Goal: Information Seeking & Learning: Learn about a topic

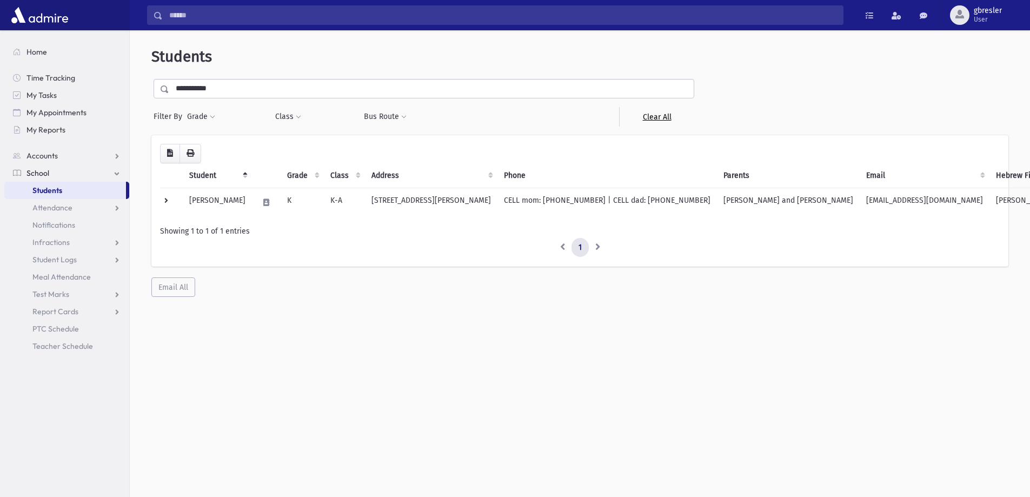
click at [647, 121] on link "Clear All" at bounding box center [656, 116] width 75 height 19
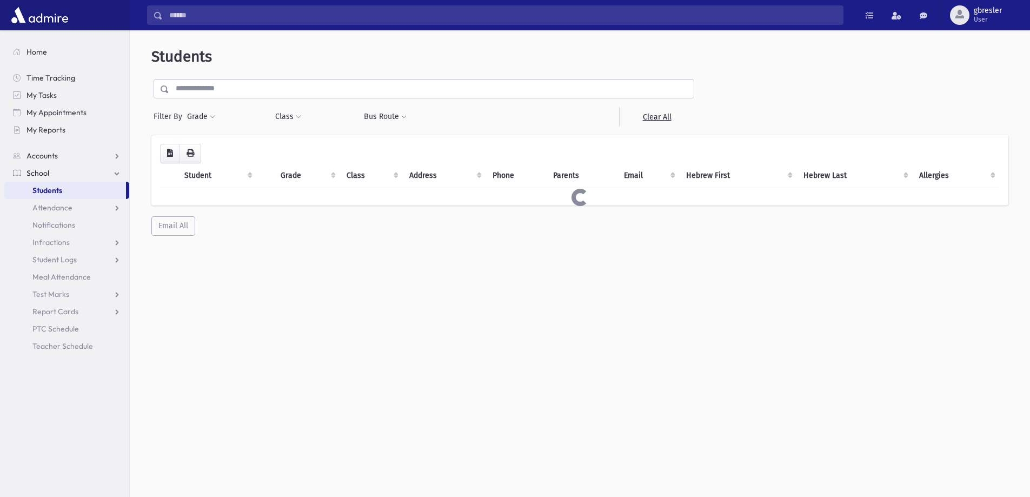
select select
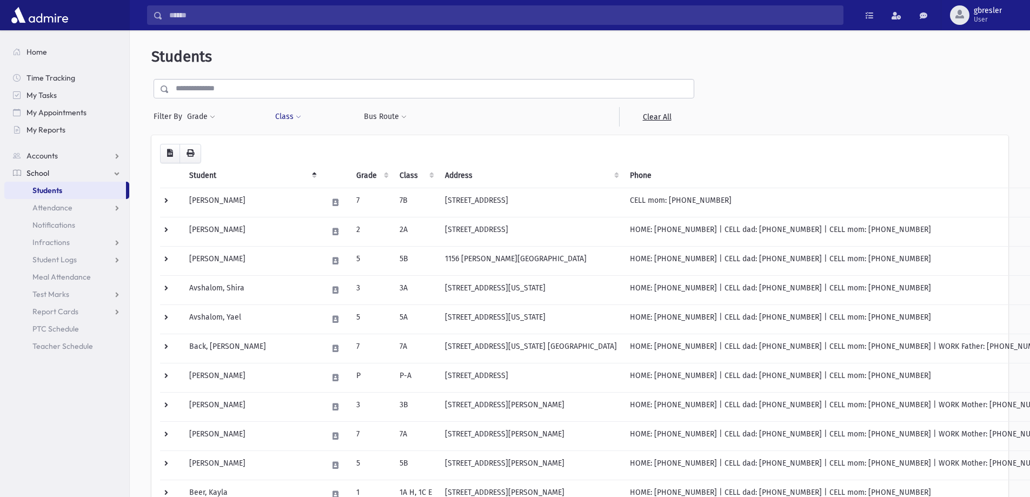
click at [298, 116] on span at bounding box center [298, 117] width 5 height 6
click at [304, 144] on ul at bounding box center [332, 145] width 104 height 16
type input "*"
select select "**"
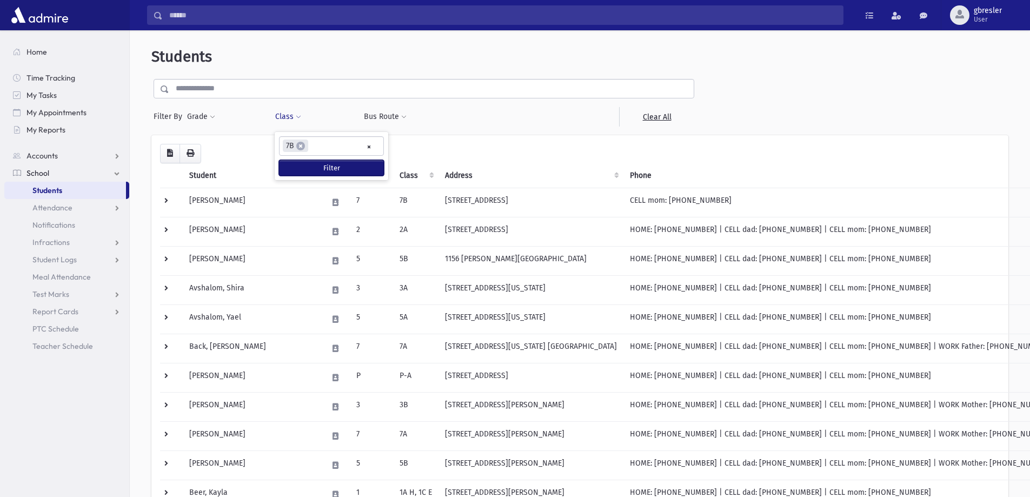
click at [313, 172] on button "Filter" at bounding box center [331, 168] width 105 height 16
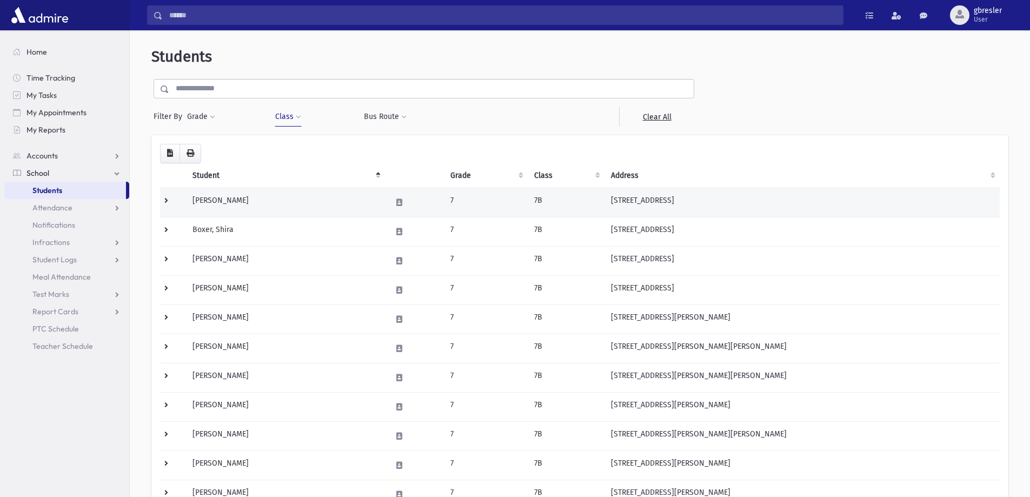
click at [260, 204] on td "[PERSON_NAME]" at bounding box center [285, 202] width 199 height 29
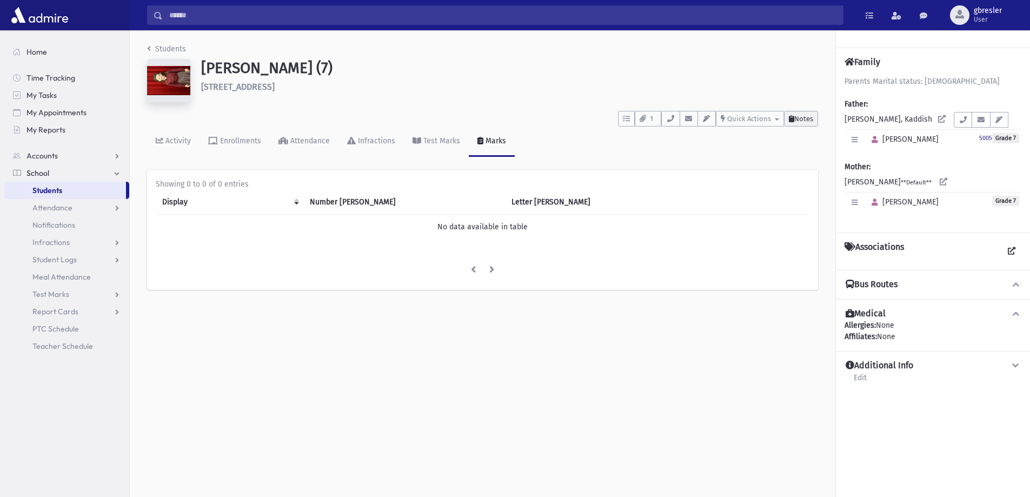
click at [815, 120] on button "Notes" at bounding box center [801, 119] width 34 height 16
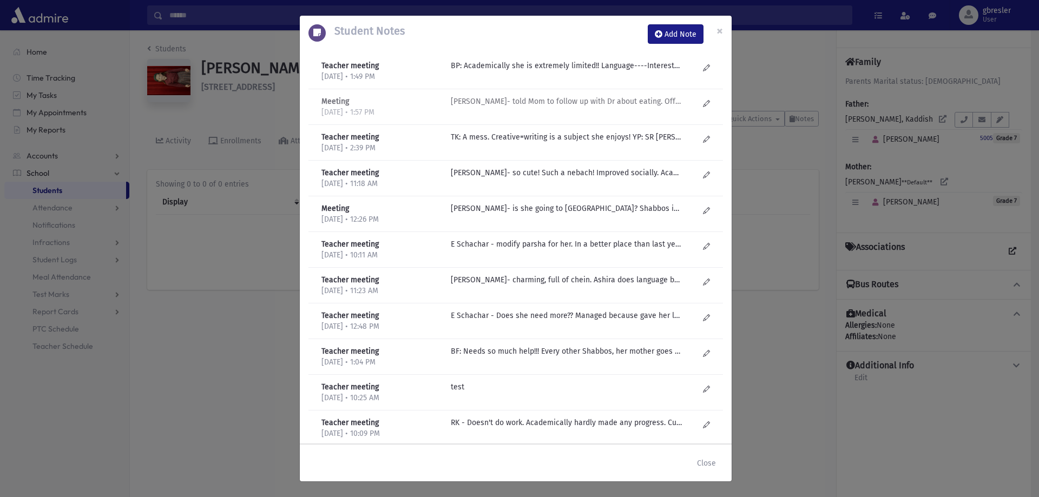
click at [563, 102] on p "[PERSON_NAME]- told Mom to follow up with Dr about eating. Offered to see her i…" at bounding box center [567, 101] width 232 height 11
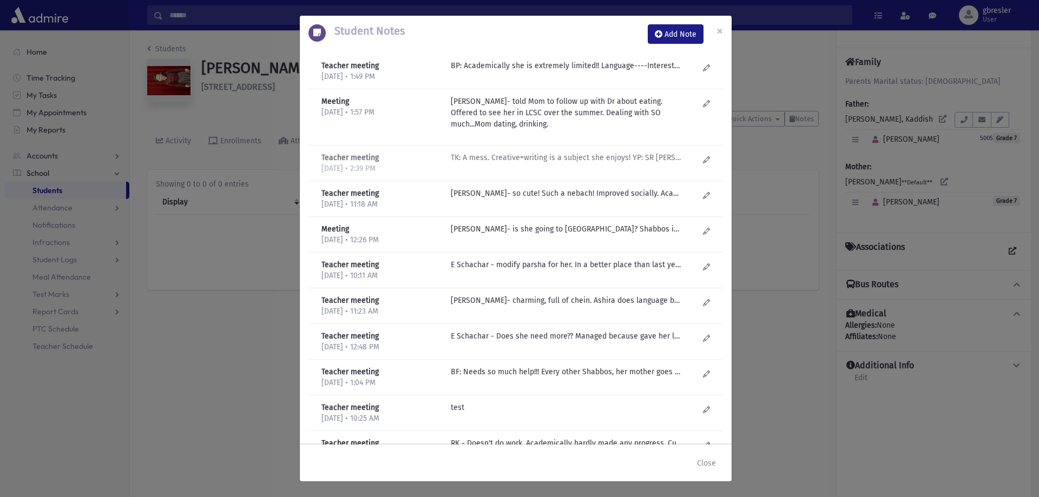
click at [571, 158] on p "TK: A mess. Creative=writing is a subject she enjoys! YP: SR [PERSON_NAME]; "sh…" at bounding box center [567, 157] width 232 height 11
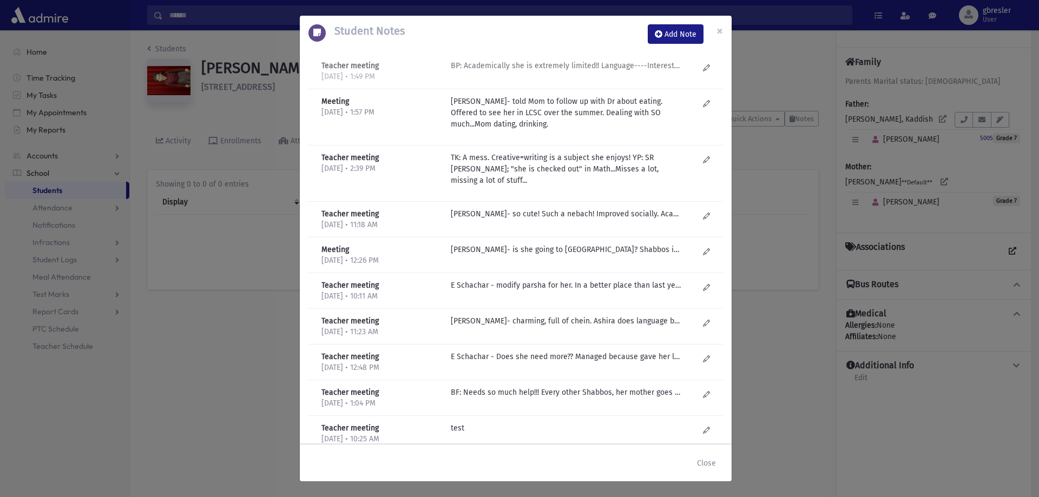
click at [594, 64] on p "BP: Academically she is extremely limited!! Language----Interested, learns, stu…" at bounding box center [567, 65] width 232 height 11
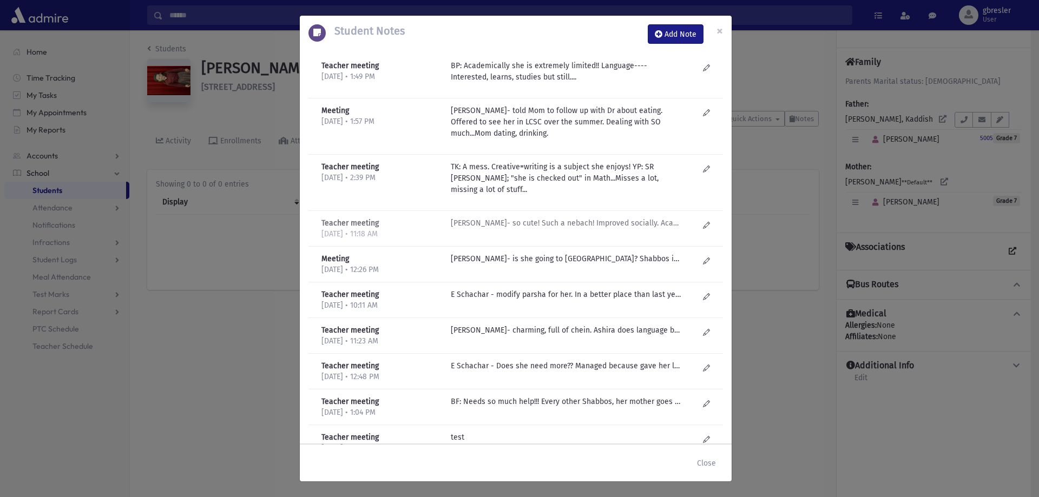
click at [571, 226] on p "R Kirzner- so cute! Such a nebach! Improved socially. Academically nothing. Hom…" at bounding box center [567, 222] width 232 height 11
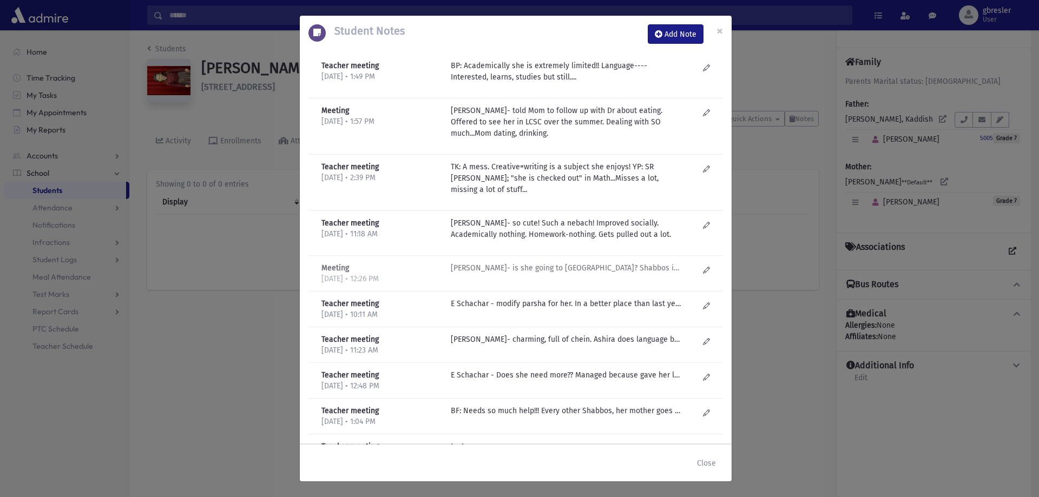
click at [626, 270] on p "J Golub- is she going to Homework Center? Shabbos is SO hard for her!!" at bounding box center [567, 267] width 232 height 11
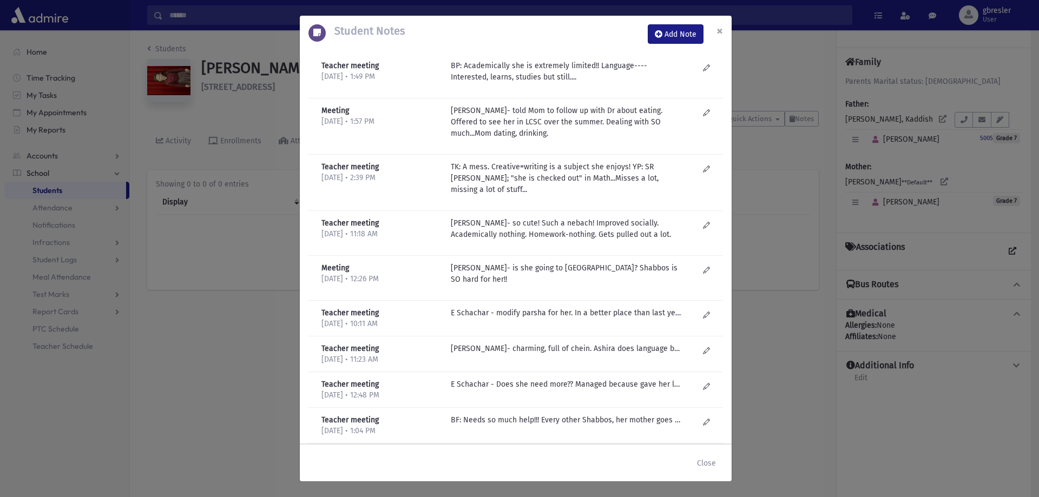
click at [724, 36] on button "×" at bounding box center [720, 31] width 24 height 30
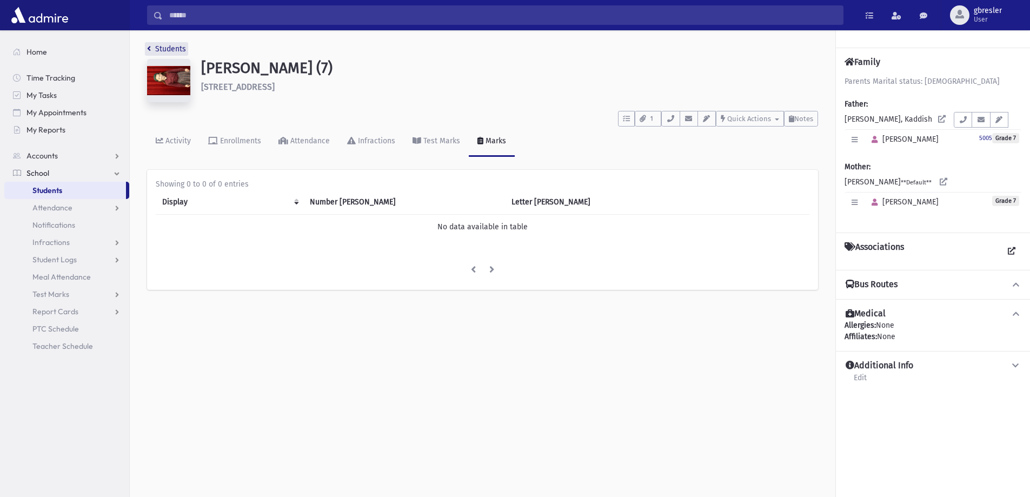
click at [180, 48] on link "Students" at bounding box center [166, 48] width 39 height 9
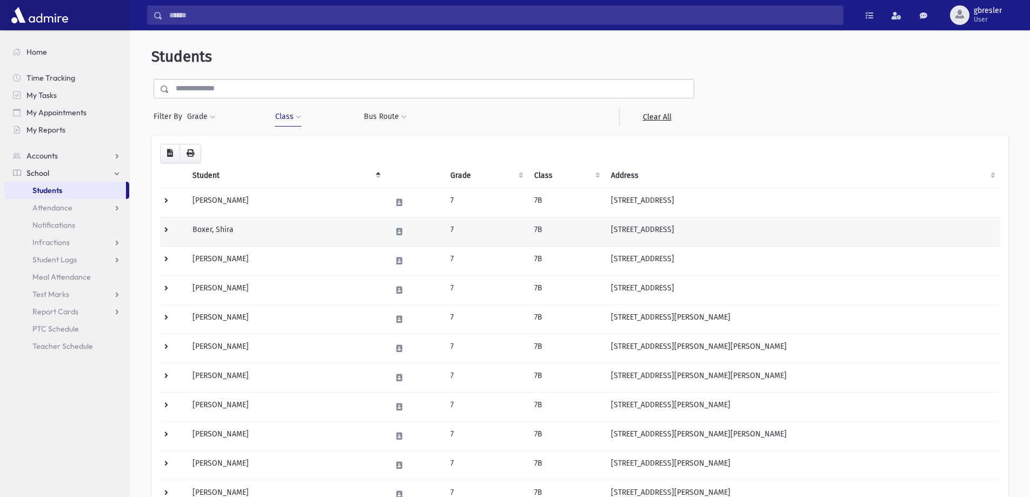
click at [217, 235] on td "Boxer, Shira" at bounding box center [285, 231] width 199 height 29
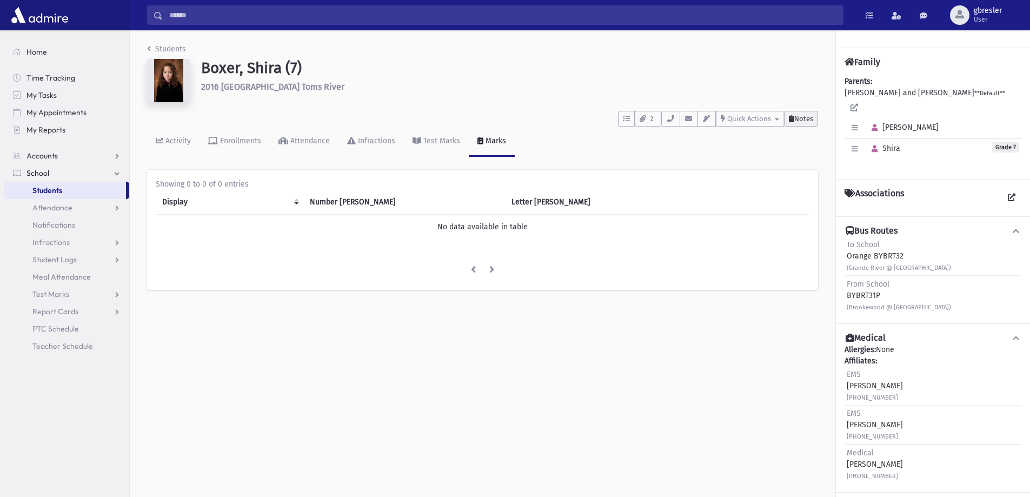
click at [804, 124] on button "Notes" at bounding box center [801, 119] width 34 height 16
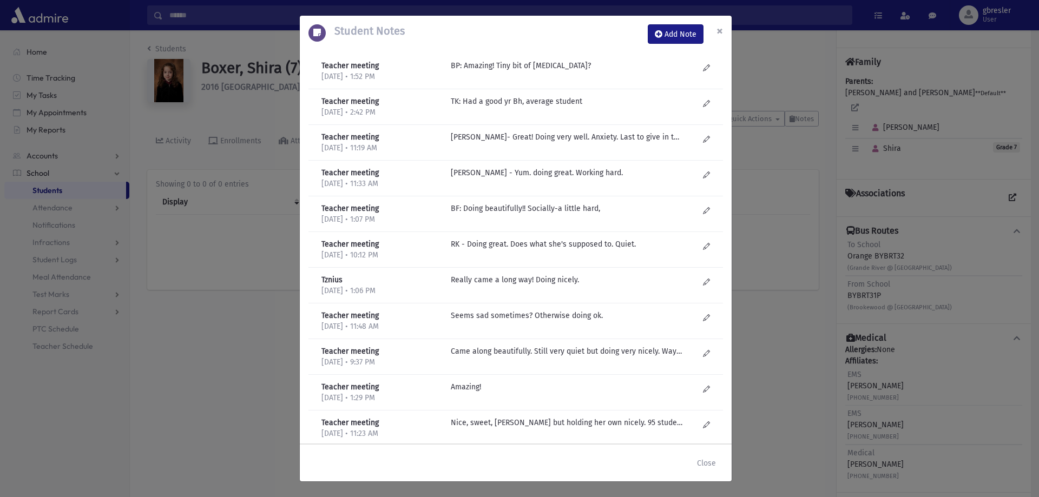
click at [717, 29] on span "×" at bounding box center [719, 30] width 6 height 15
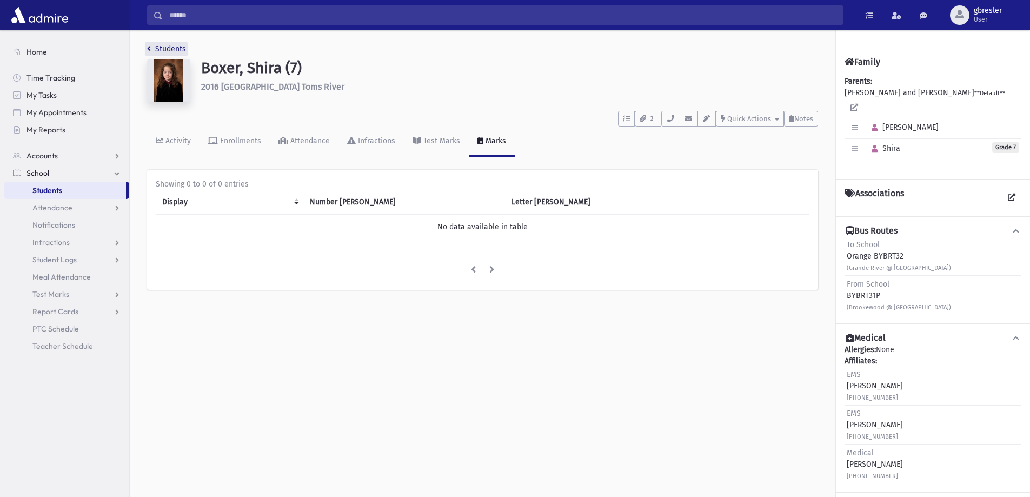
click at [164, 47] on link "Students" at bounding box center [166, 48] width 39 height 9
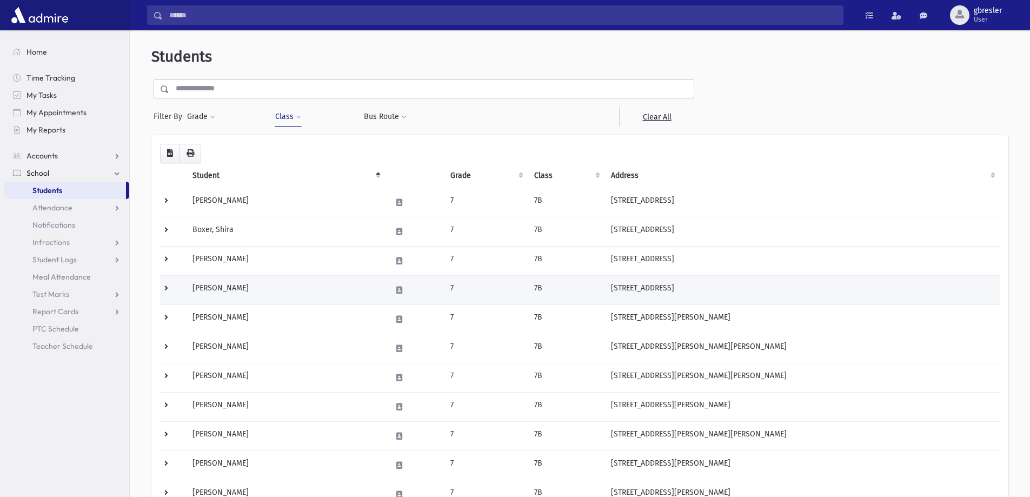
click at [238, 294] on td "[PERSON_NAME]" at bounding box center [285, 289] width 199 height 29
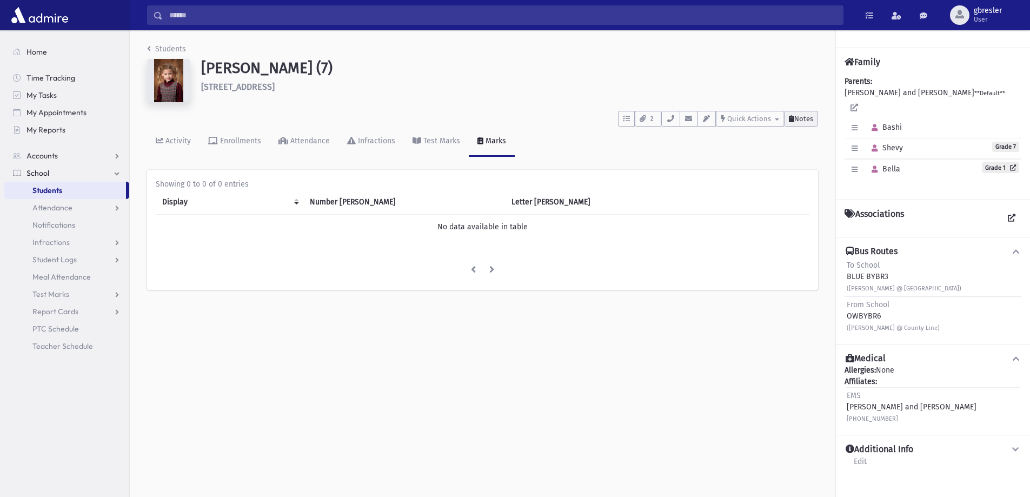
click at [796, 115] on span "Notes" at bounding box center [804, 119] width 19 height 8
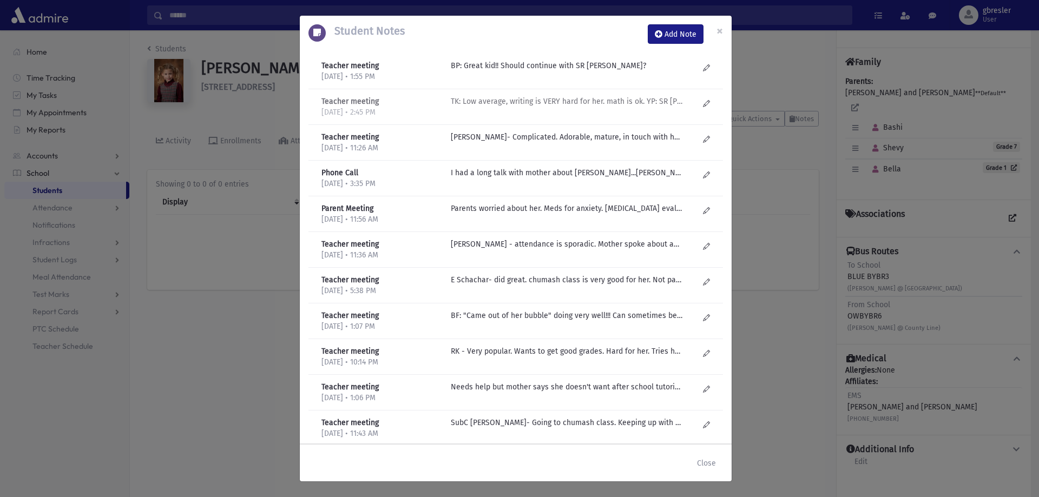
click at [565, 109] on div "TK: Low average, writing is VERY hard for her. math is ok. YP: SR Barash made a…" at bounding box center [574, 107] width 259 height 22
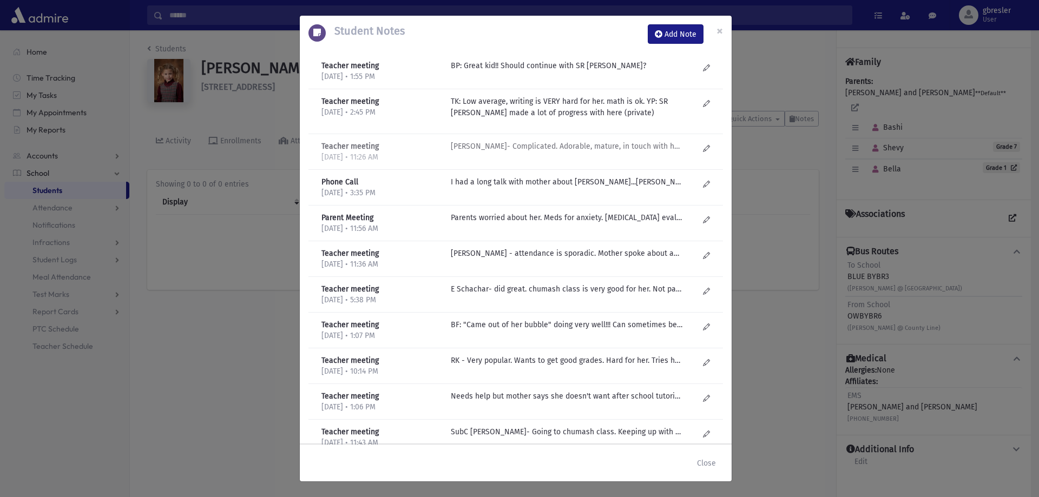
drag, startPoint x: 565, startPoint y: 154, endPoint x: 561, endPoint y: 162, distance: 9.4
click at [564, 158] on div "R Kirzner- Complicated. Adorable, mature, in touch with her emotions. Feels lik…" at bounding box center [574, 152] width 259 height 22
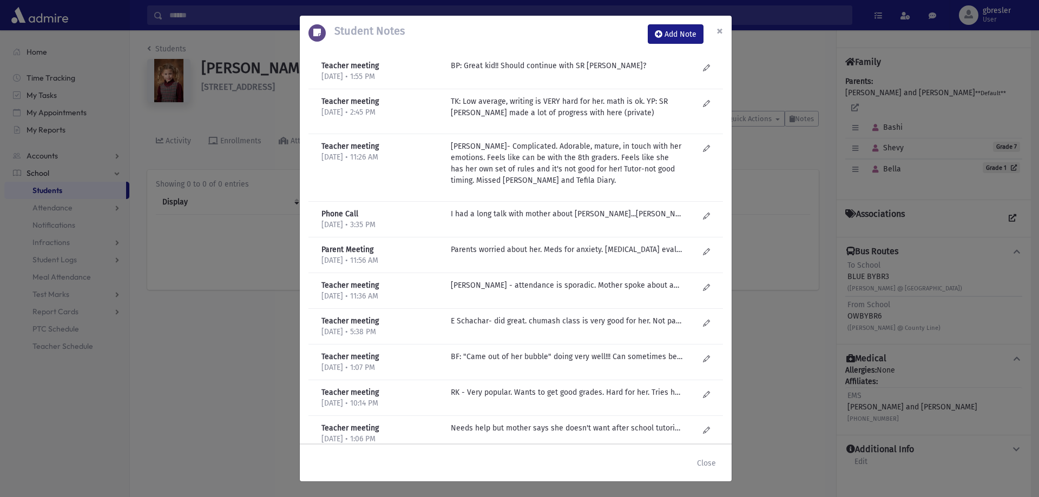
click at [716, 34] on span "×" at bounding box center [719, 30] width 6 height 15
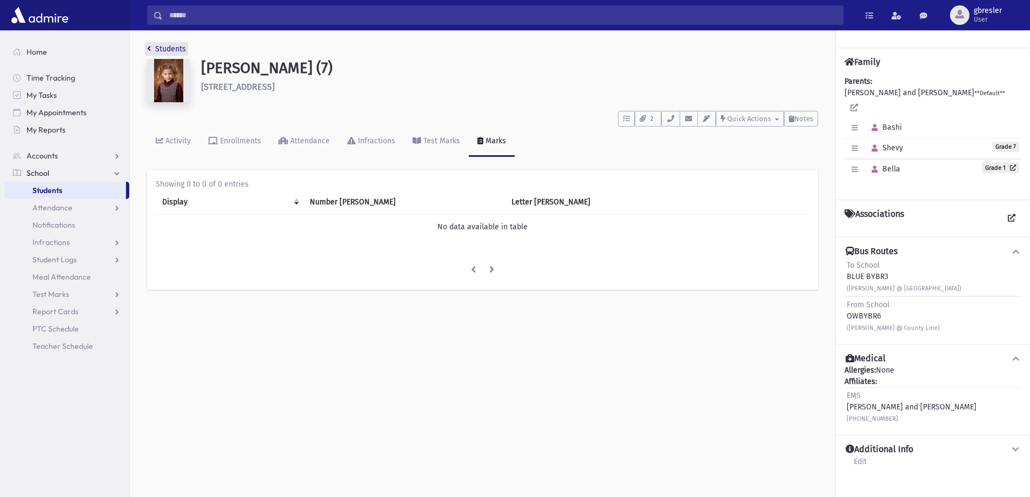
click at [176, 50] on link "Students" at bounding box center [166, 48] width 39 height 9
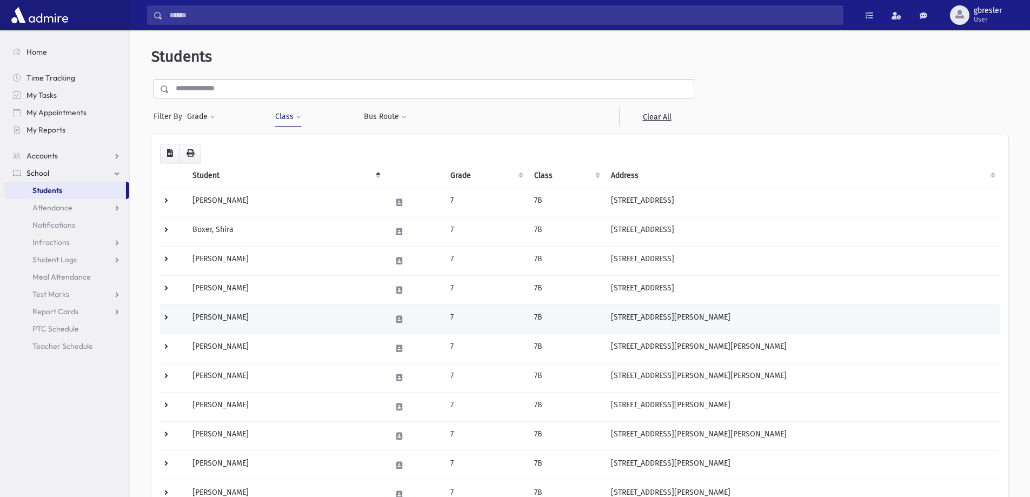
click at [232, 318] on td "[PERSON_NAME]" at bounding box center [285, 319] width 199 height 29
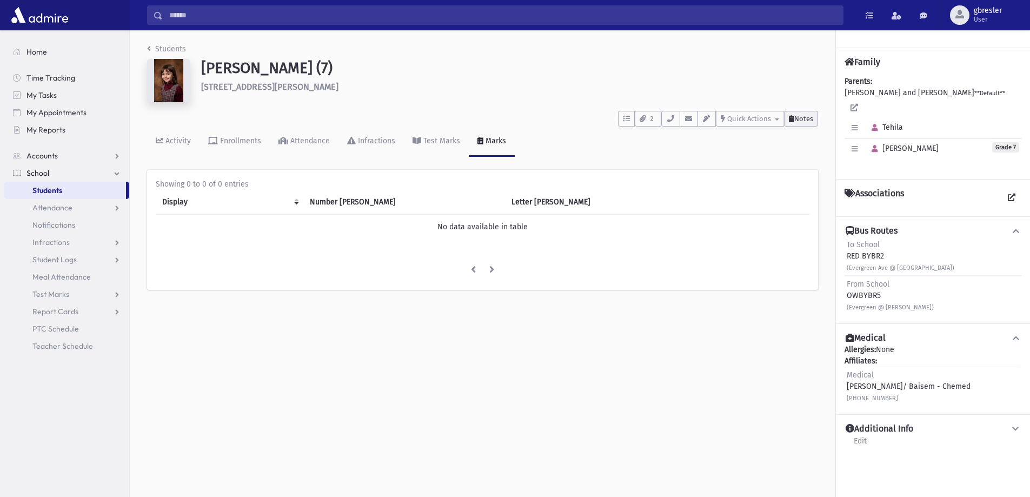
click at [797, 115] on span "Notes" at bounding box center [804, 119] width 19 height 8
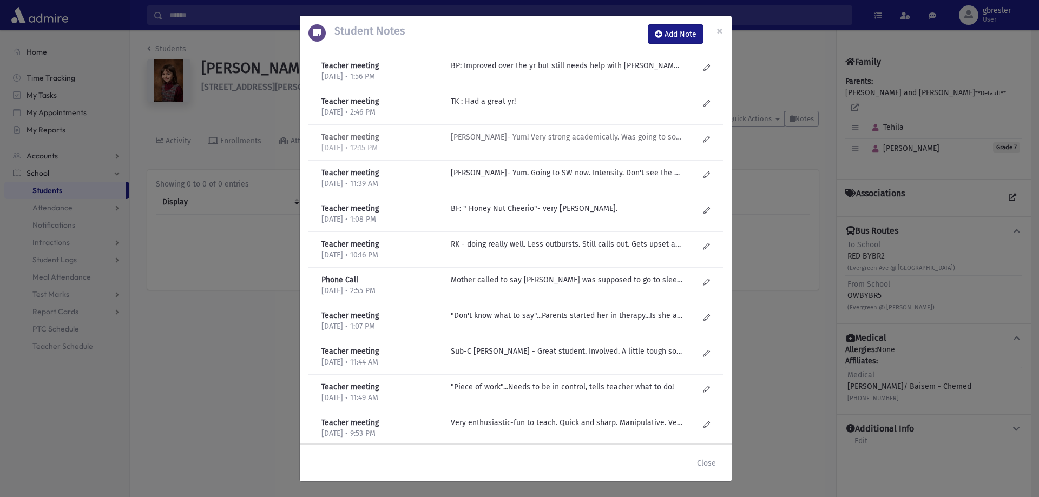
click at [540, 135] on p "R Kirzner- Yum! Very strong academically. Was going to social worker. Regressed…" at bounding box center [567, 136] width 232 height 11
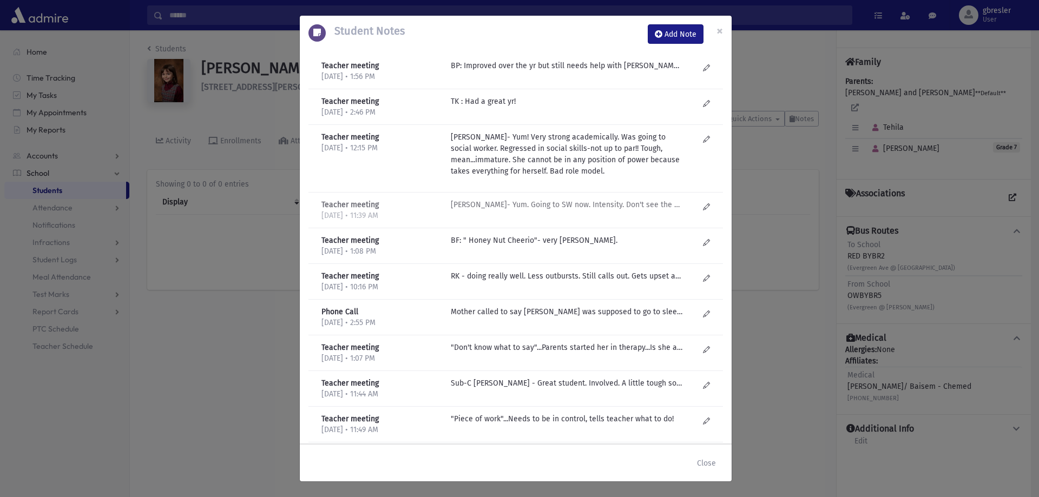
click at [639, 201] on p "R Kirzner- Yum. Going to SW now. Intensity. Don't see the social power anymore.…" at bounding box center [567, 204] width 232 height 11
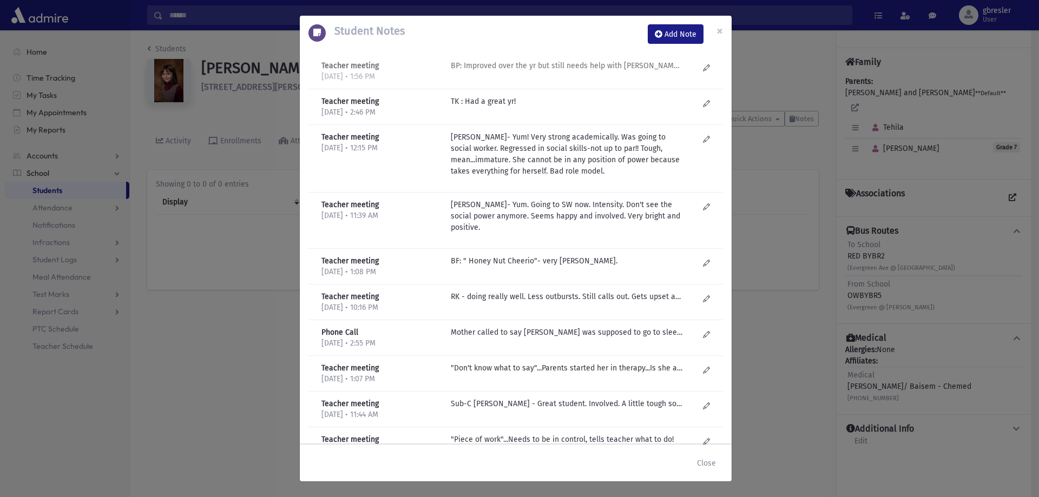
click at [602, 61] on p "BP: Improved over the yr but still needs help with Midos, attitude, entitlement…" at bounding box center [567, 65] width 232 height 11
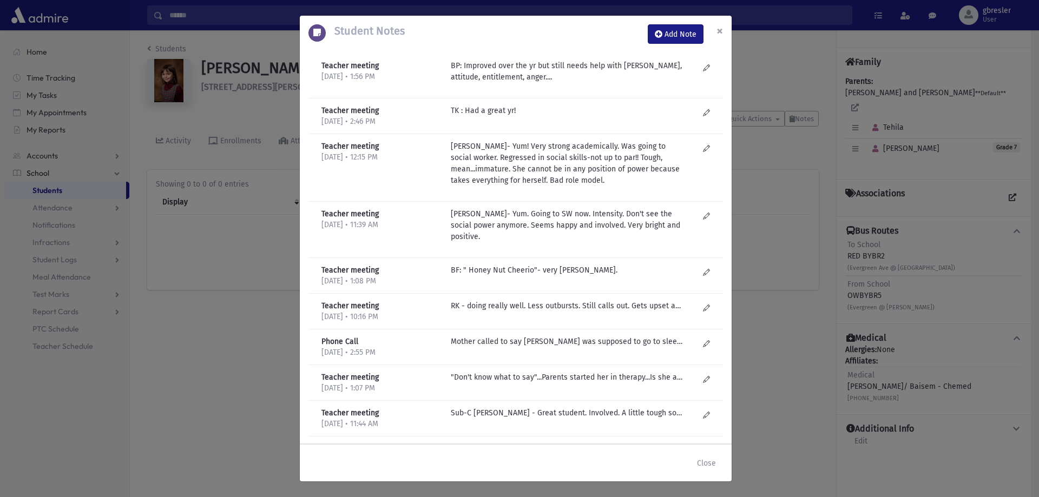
click at [720, 29] on span "×" at bounding box center [719, 30] width 6 height 15
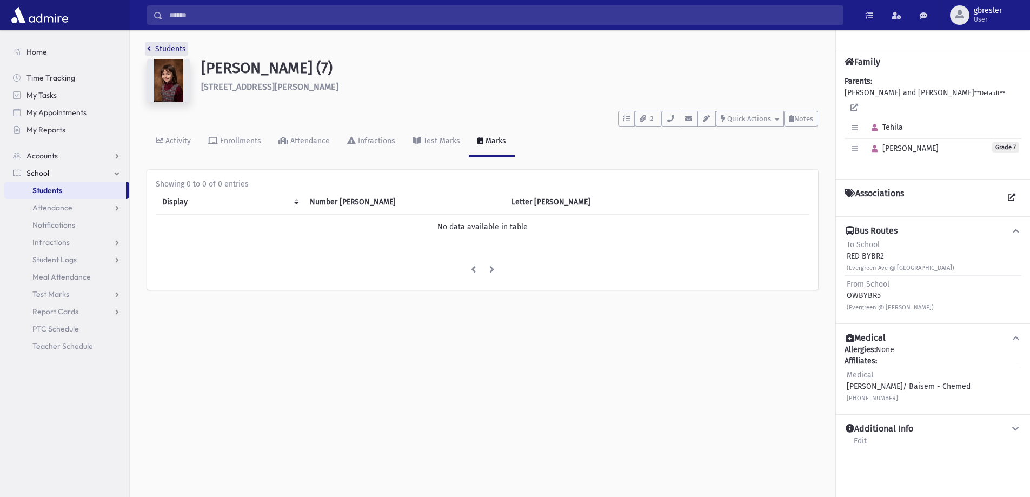
click at [174, 47] on link "Students" at bounding box center [166, 48] width 39 height 9
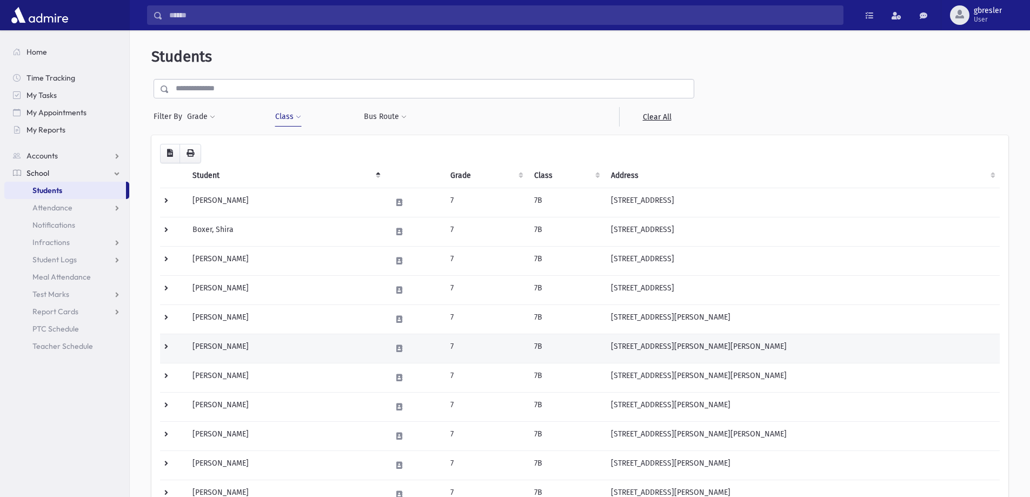
click at [241, 350] on td "[PERSON_NAME]" at bounding box center [285, 348] width 199 height 29
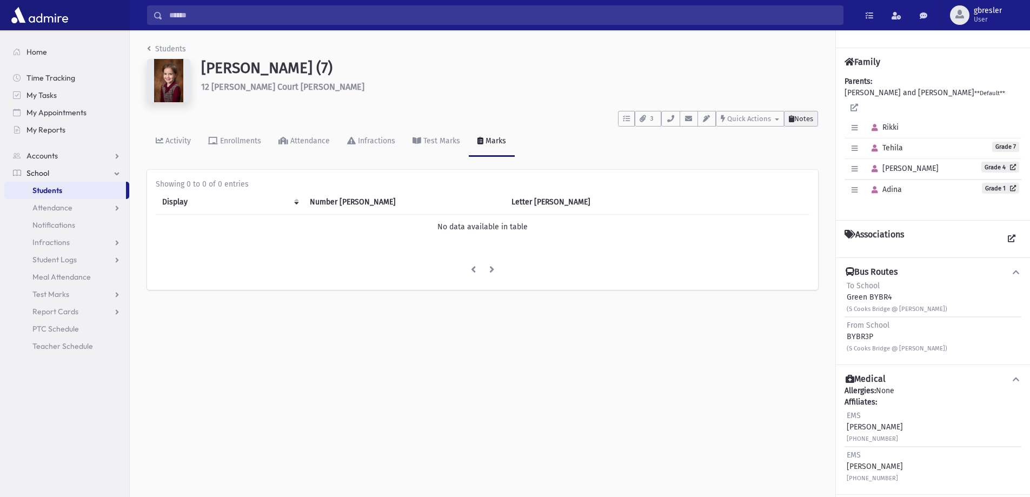
click at [802, 116] on span "Notes" at bounding box center [804, 119] width 19 height 8
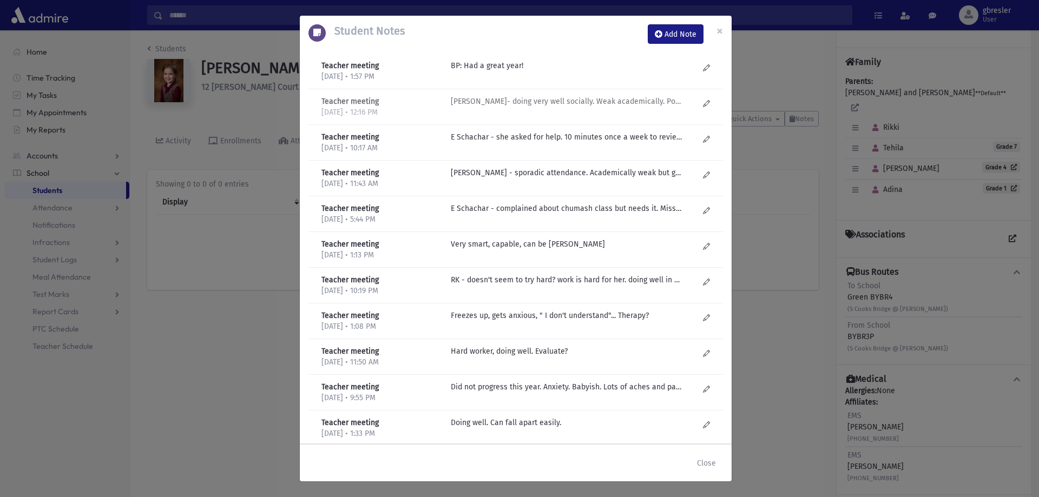
click at [584, 104] on p "R Kirzner- doing very well socially. Weak academically. Poor attendance. Late v…" at bounding box center [567, 101] width 232 height 11
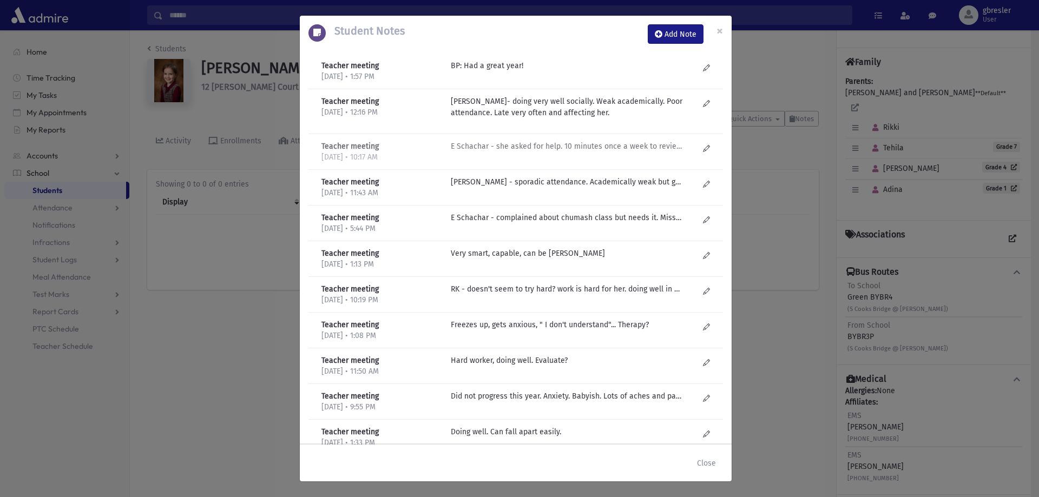
click at [585, 142] on p "E Schachar - she asked for help. 10 minutes once a week to review parsha." at bounding box center [567, 146] width 232 height 11
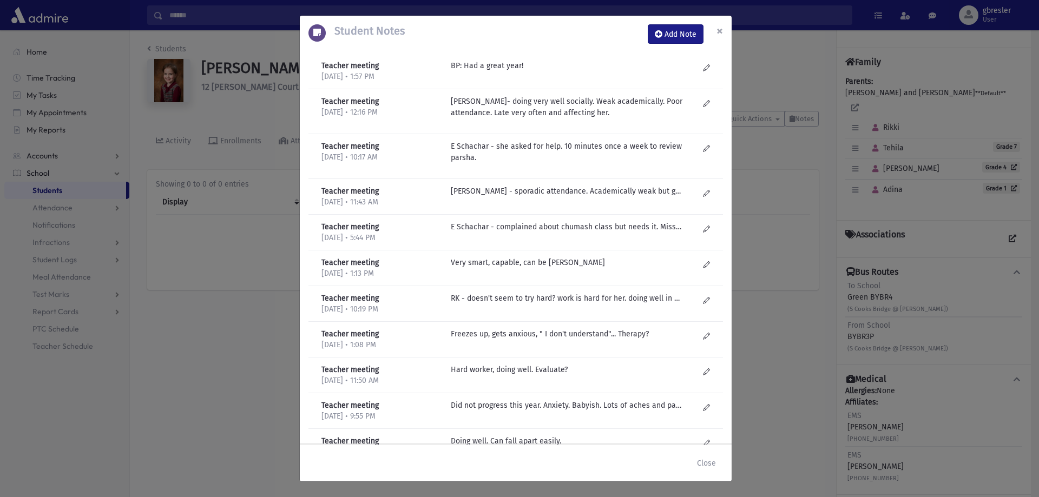
click at [722, 29] on span "×" at bounding box center [719, 30] width 6 height 15
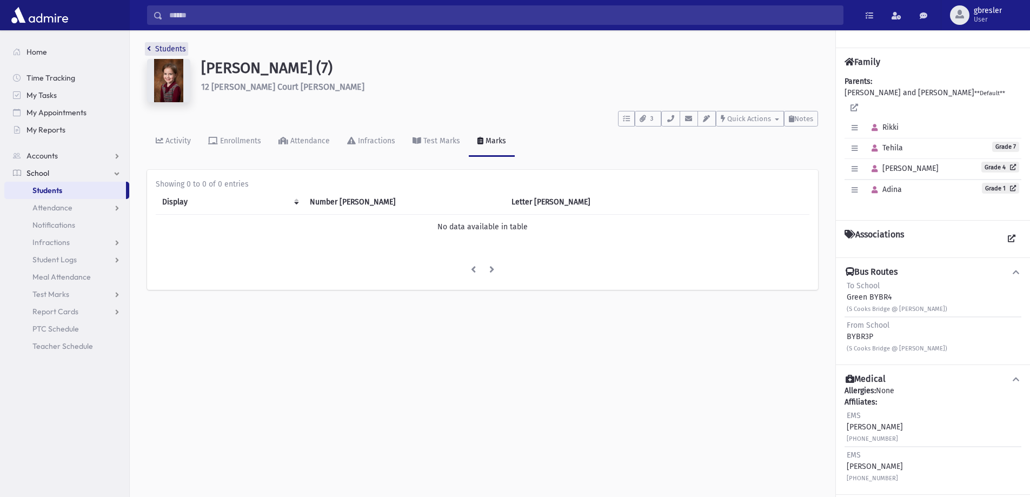
click at [183, 49] on link "Students" at bounding box center [166, 48] width 39 height 9
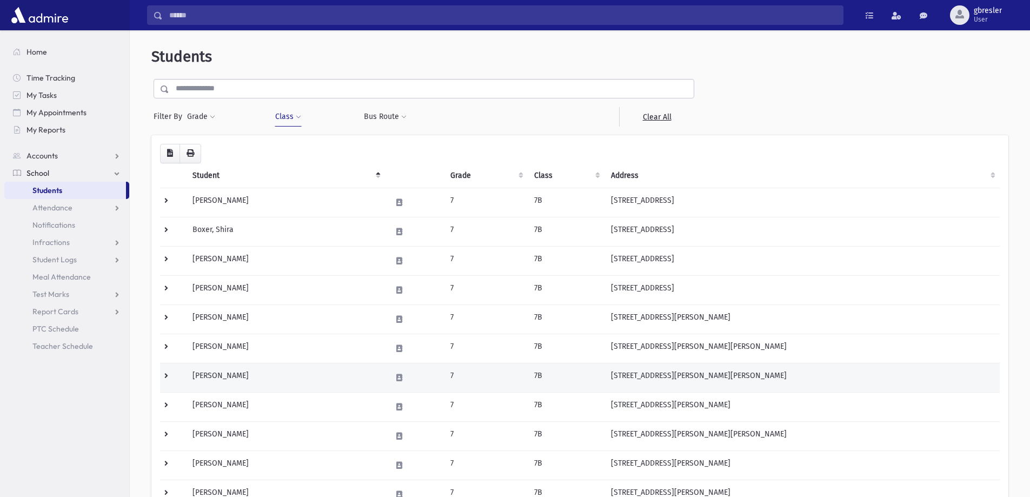
click at [228, 375] on td "Glatzer, Dina" at bounding box center [285, 377] width 199 height 29
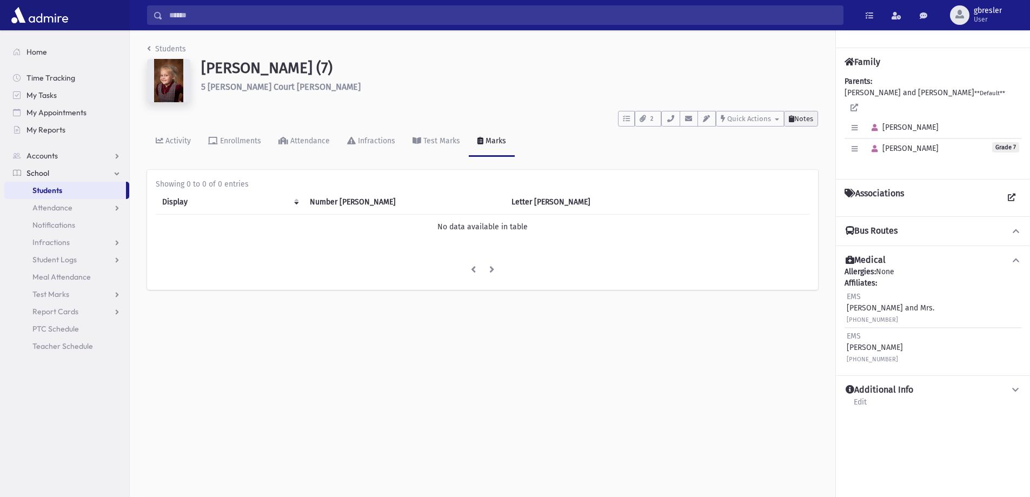
click at [804, 116] on span "Notes" at bounding box center [804, 119] width 19 height 8
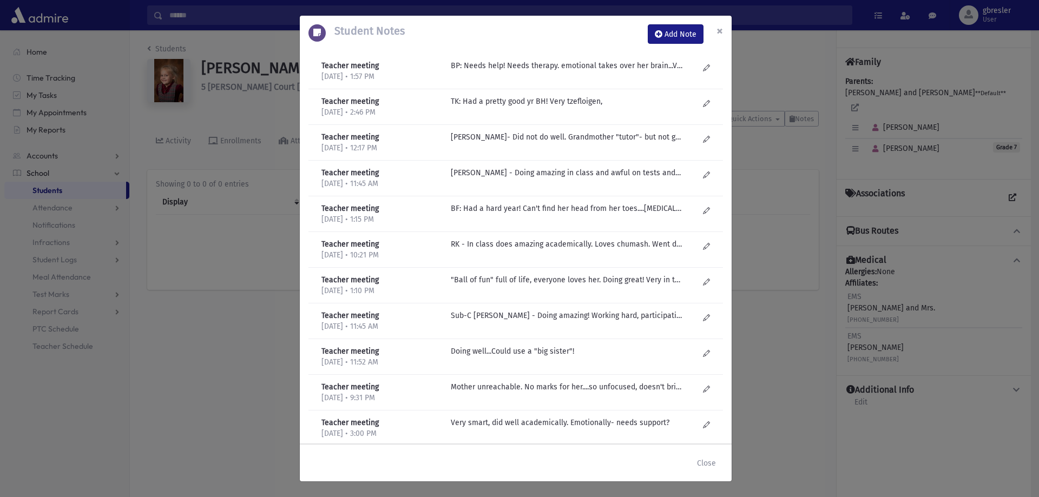
click at [722, 31] on span "×" at bounding box center [719, 30] width 6 height 15
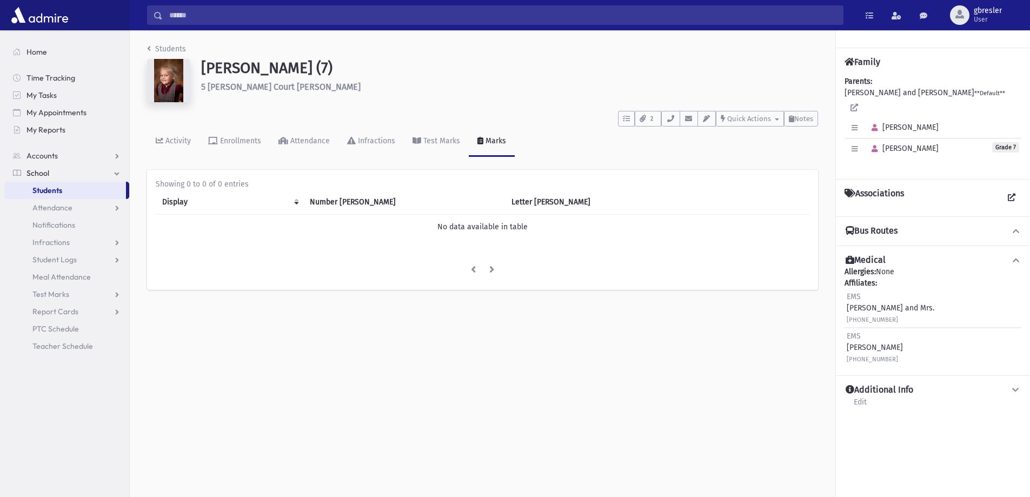
click at [178, 44] on li "Students" at bounding box center [166, 48] width 39 height 11
click at [174, 46] on link "Students" at bounding box center [166, 48] width 39 height 9
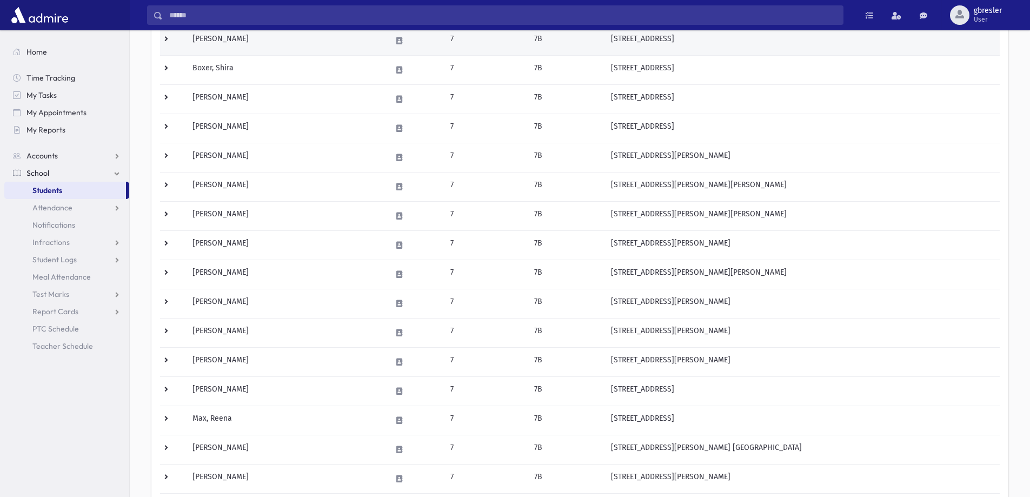
scroll to position [162, 0]
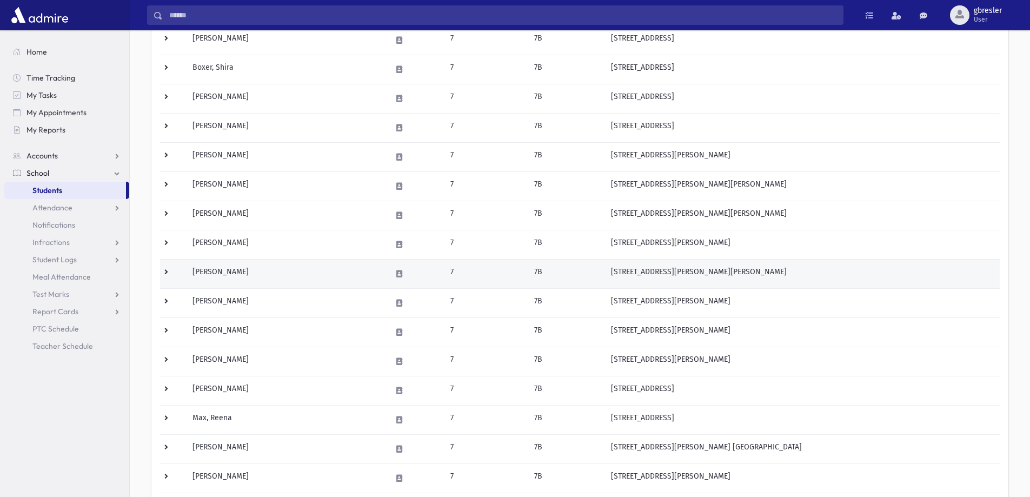
click at [241, 272] on td "[PERSON_NAME]" at bounding box center [285, 273] width 199 height 29
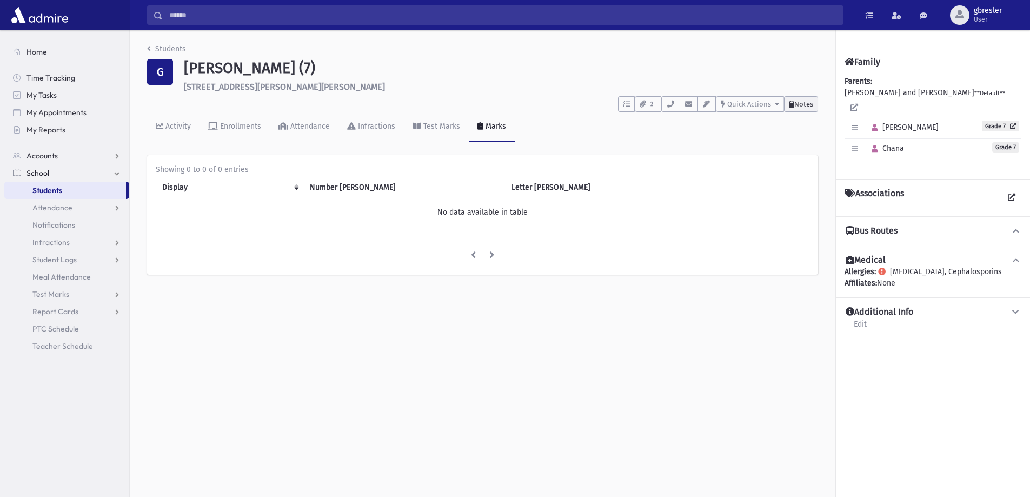
click at [798, 103] on span "Notes" at bounding box center [804, 104] width 19 height 8
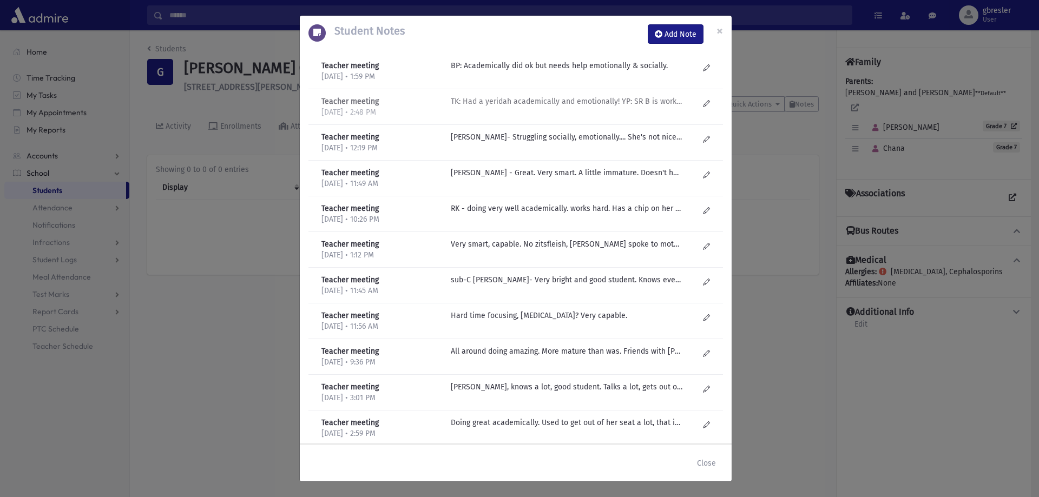
click at [588, 102] on p "TK: Had a yeridah academically and emotionally! YP: SR B is working on Math, wi…" at bounding box center [567, 101] width 232 height 11
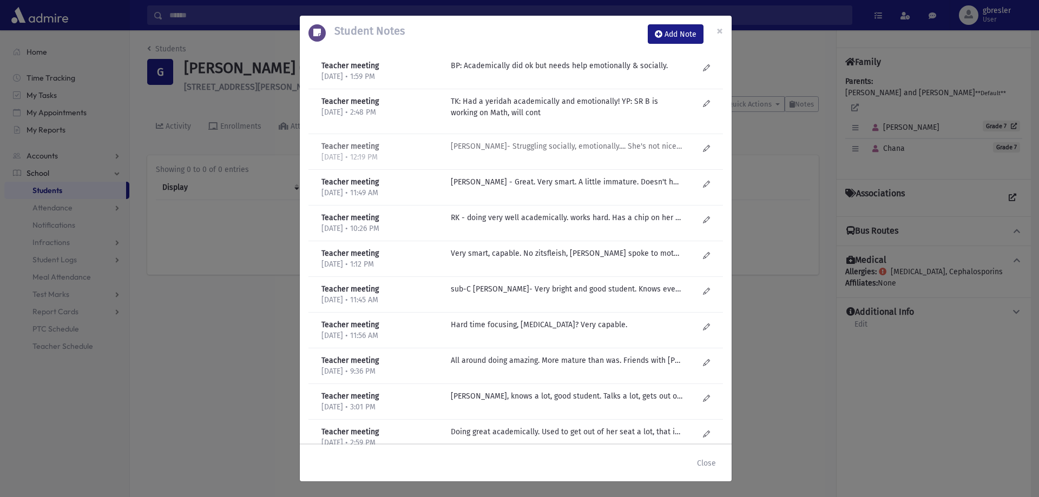
click at [579, 144] on p "[PERSON_NAME]- Struggling socially, emotionally.... She's not nice to others. M…" at bounding box center [567, 146] width 232 height 11
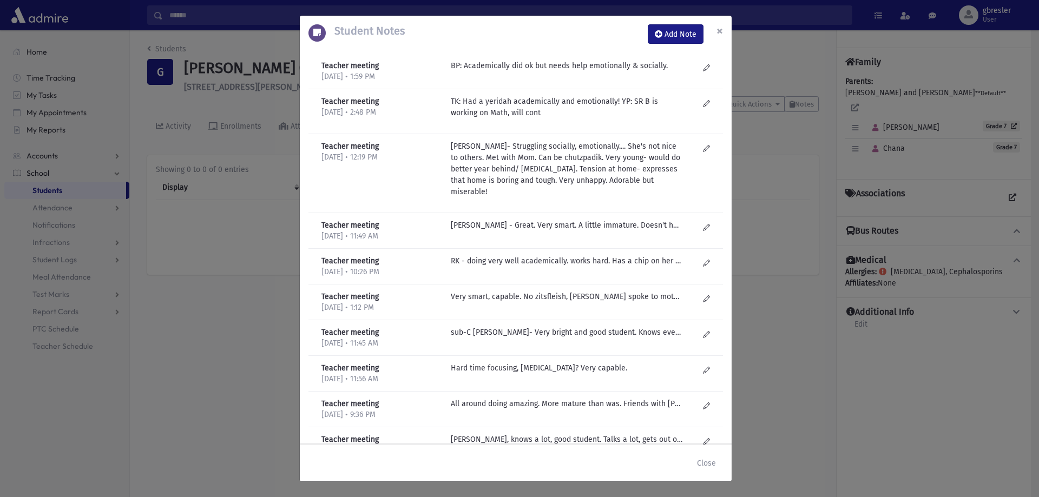
click at [716, 29] on span "×" at bounding box center [719, 30] width 6 height 15
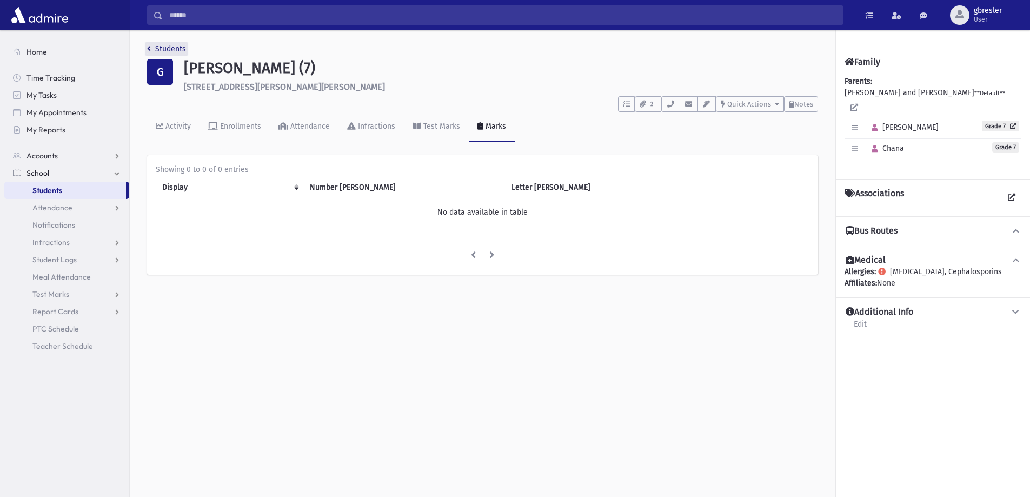
click at [162, 50] on link "Students" at bounding box center [166, 48] width 39 height 9
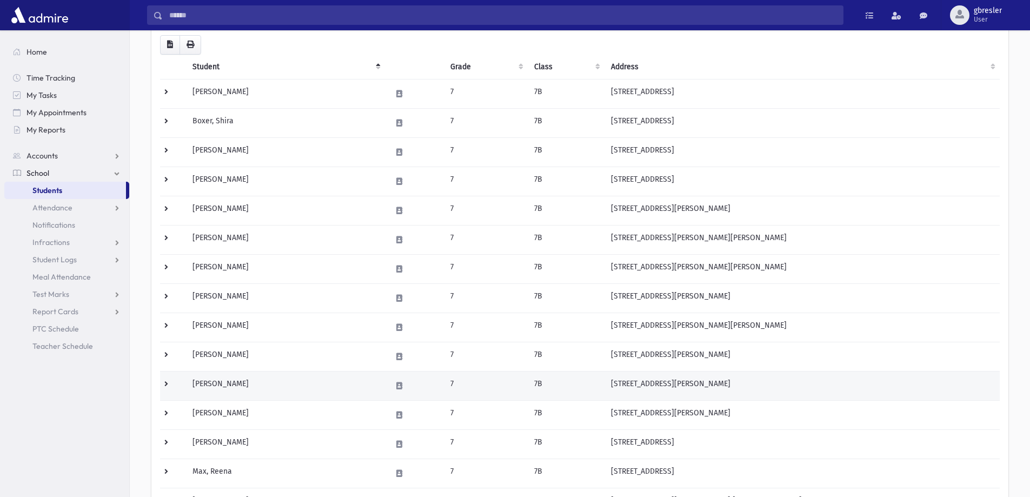
scroll to position [108, 0]
